Goal: Task Accomplishment & Management: Manage account settings

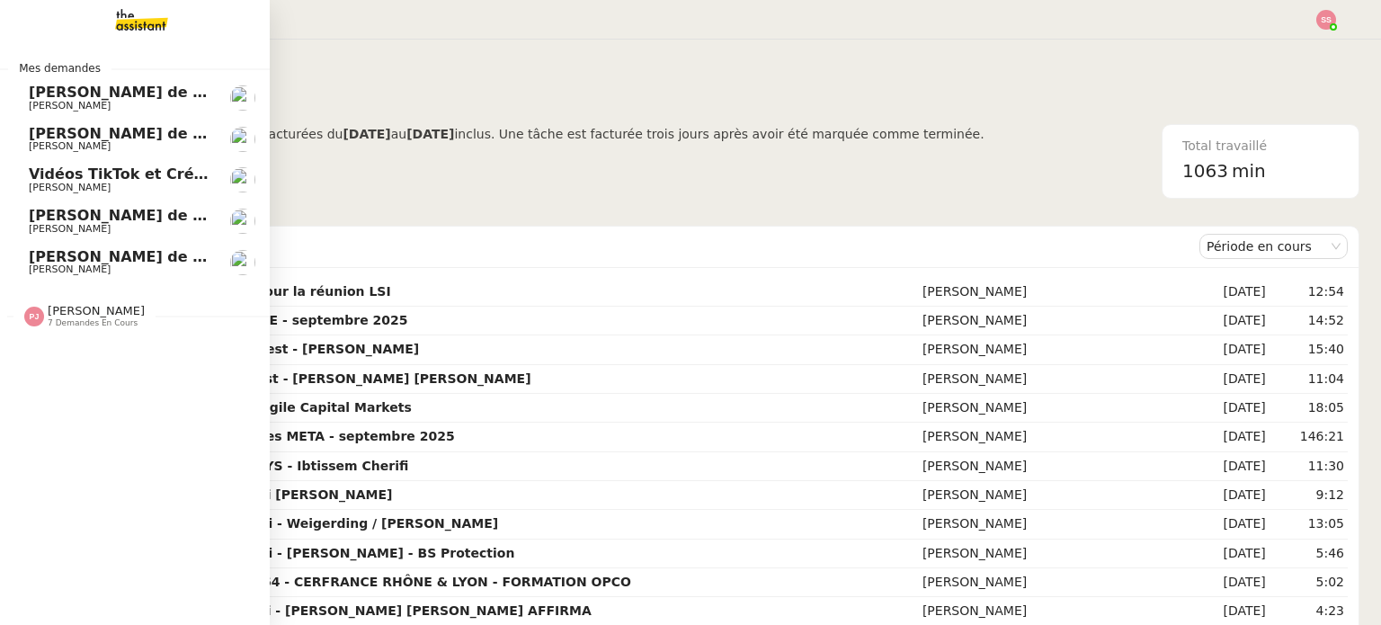
click at [84, 182] on span "Vidéos TikTok et Créatives META - septembre 2025" at bounding box center [235, 173] width 412 height 17
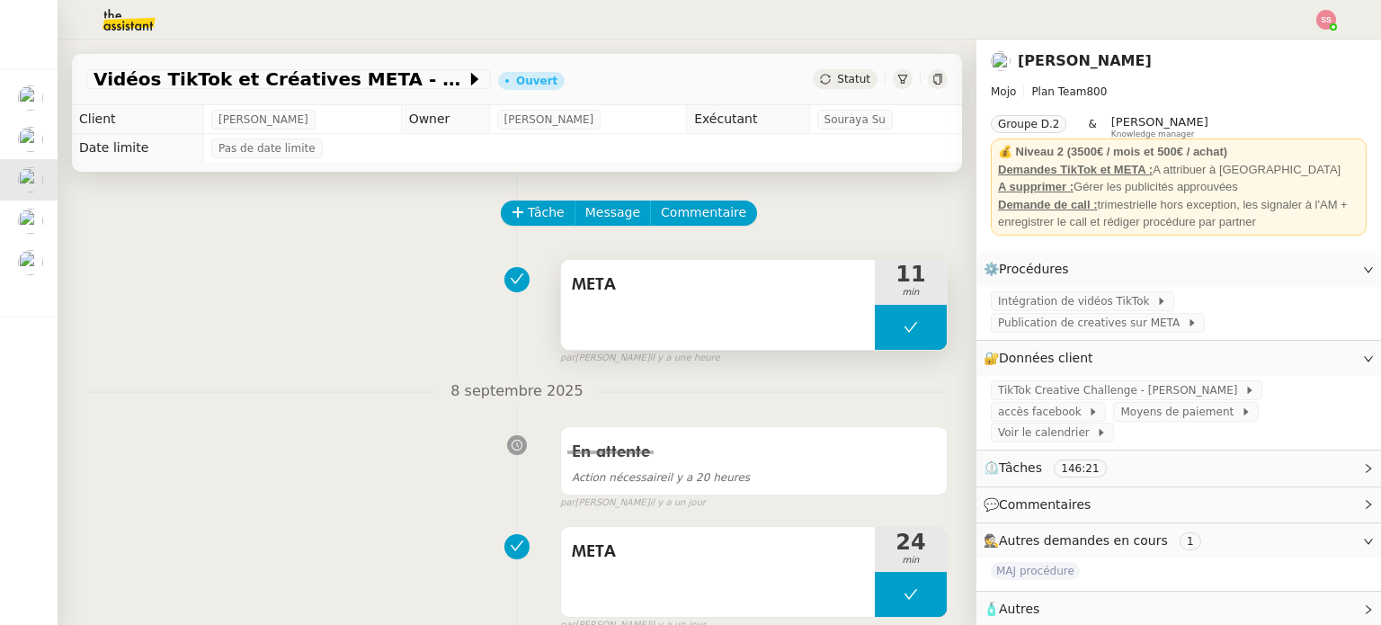
click at [875, 310] on button at bounding box center [911, 327] width 72 height 45
click at [875, 321] on div at bounding box center [893, 327] width 36 height 45
click at [877, 312] on div at bounding box center [911, 327] width 72 height 45
click at [911, 320] on button at bounding box center [929, 327] width 36 height 45
click at [841, 92] on div "Vidéos TikTok et Créatives META - septembre 2025 Ouvert Statut" at bounding box center [517, 79] width 890 height 51
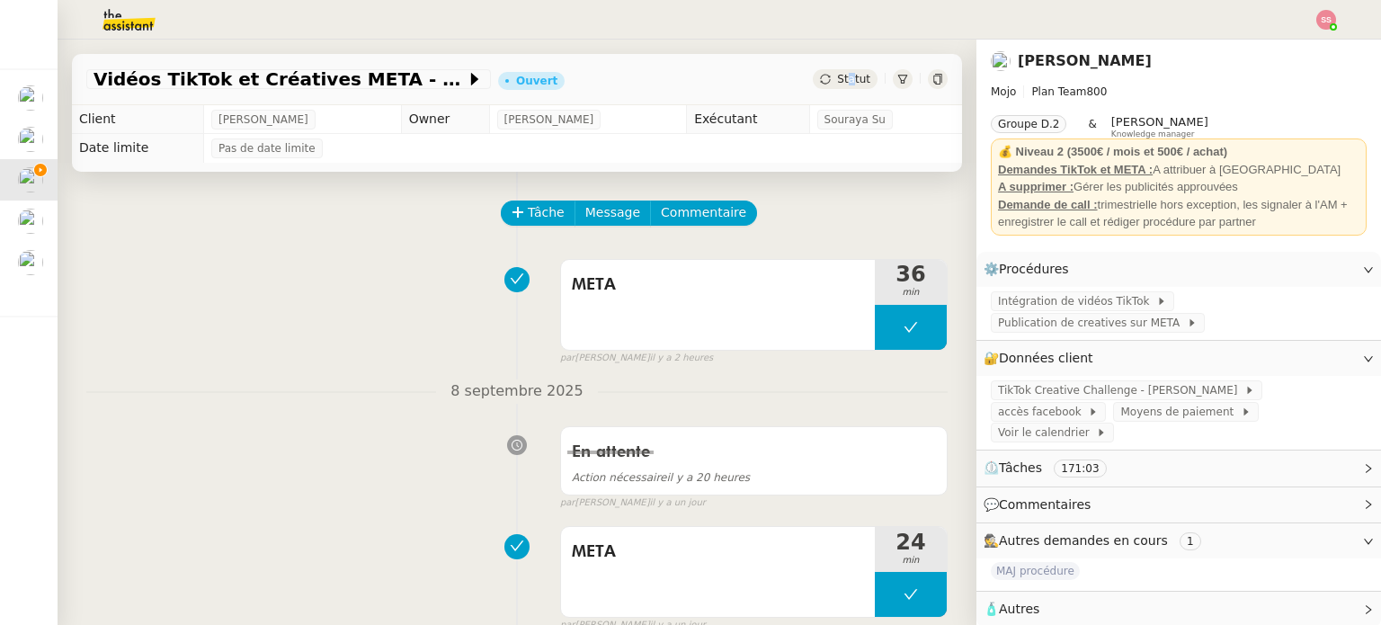
click at [837, 82] on span "Statut" at bounding box center [853, 79] width 33 height 13
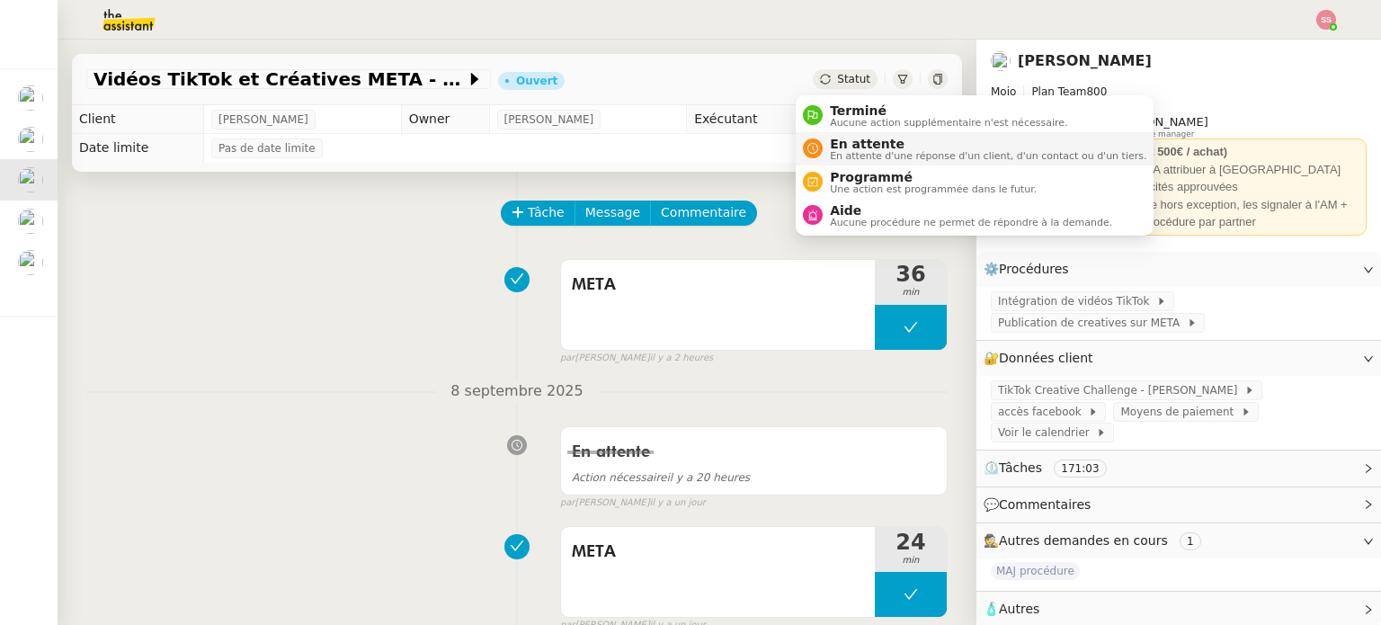
click at [846, 141] on span "En attente" at bounding box center [988, 144] width 316 height 14
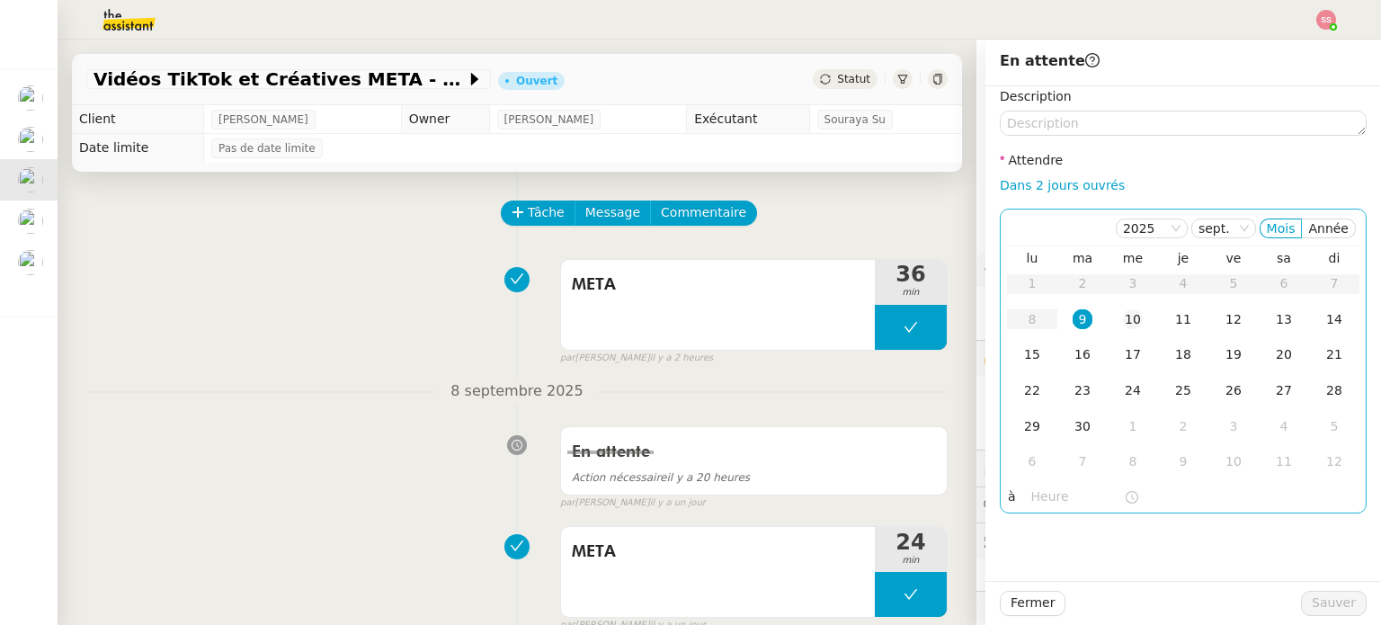
click at [1107, 323] on td "10" at bounding box center [1132, 320] width 50 height 36
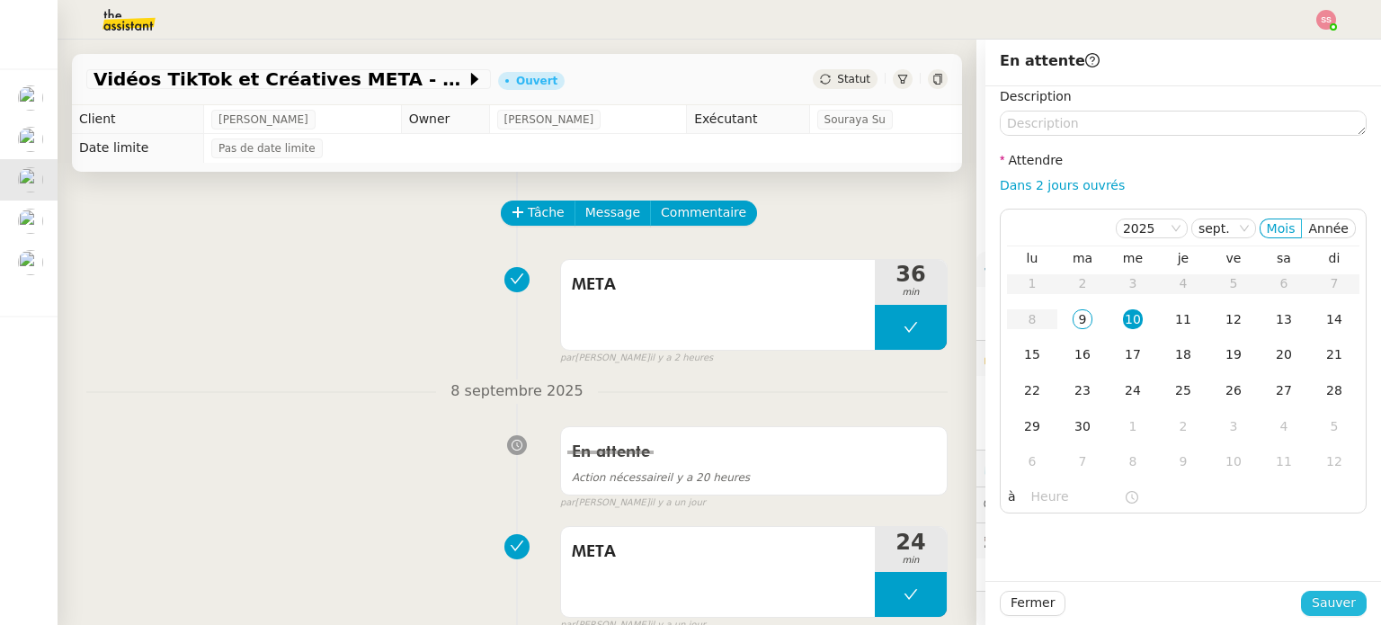
click at [1319, 599] on span "Sauver" at bounding box center [1333, 602] width 44 height 21
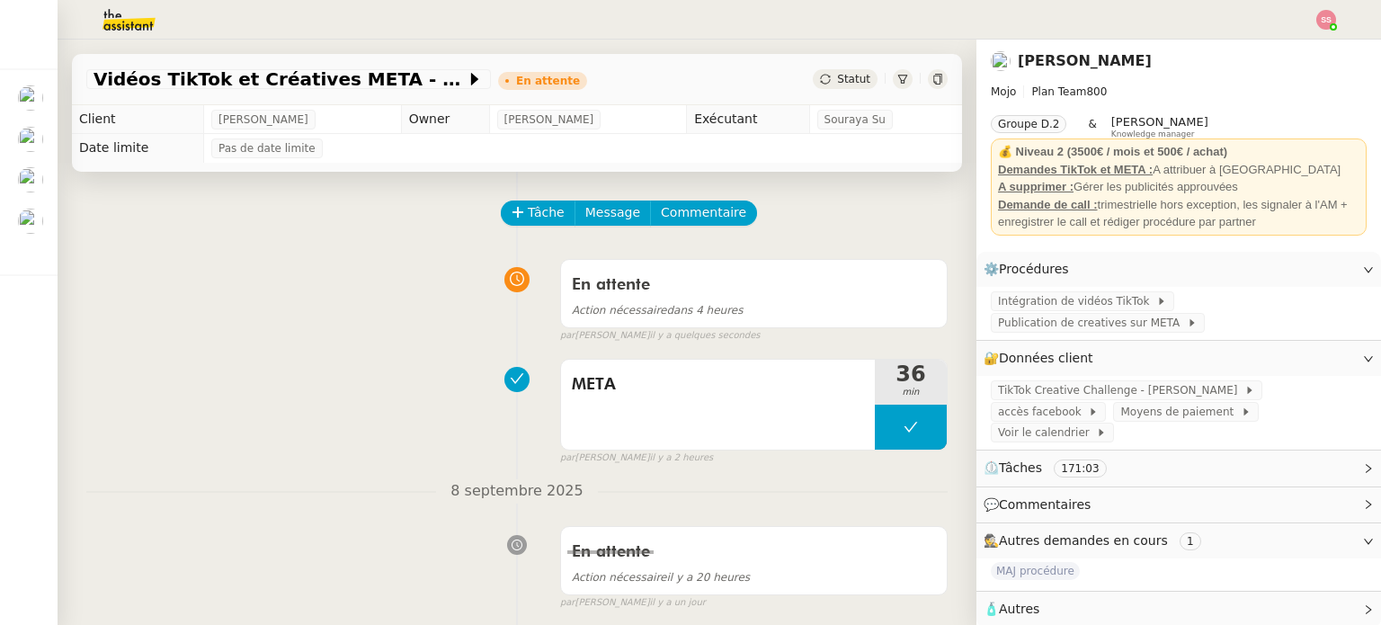
click at [1325, 23] on img at bounding box center [1326, 20] width 20 height 20
click at [1293, 42] on li "Suivi" at bounding box center [1277, 51] width 117 height 25
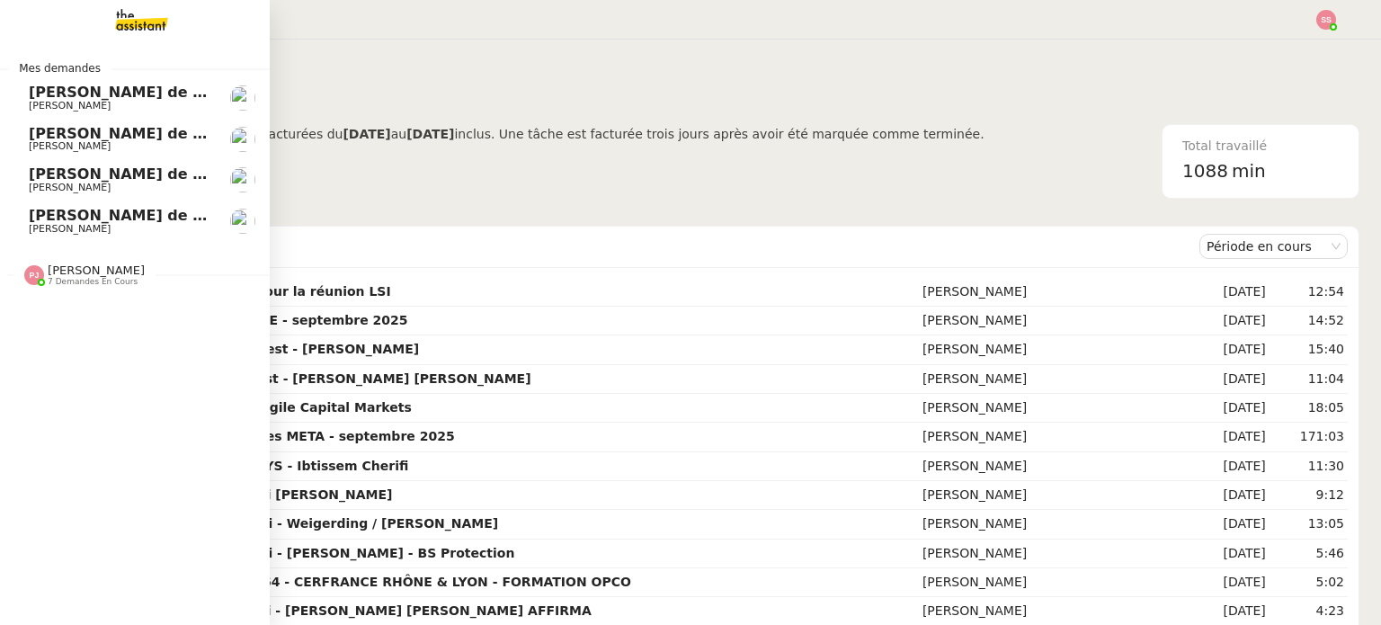
click at [69, 266] on span "[PERSON_NAME]" at bounding box center [96, 269] width 97 height 13
